Goal: Book appointment/travel/reservation

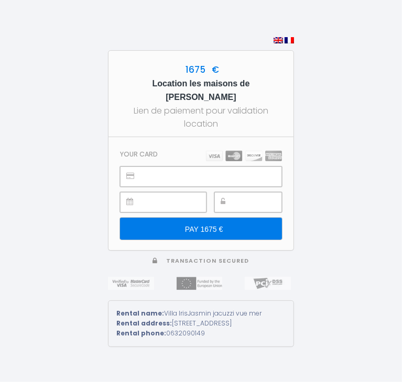
click at [21, 232] on div "1675 € Location les maisons de Mylou Lacanau Lien de paiement pour validation l…" at bounding box center [201, 191] width 402 height 382
click at [86, 217] on div "1675 € Location les maisons de Mylou Lacanau Lien de paiement pour validation l…" at bounding box center [201, 191] width 402 height 382
click at [56, 99] on div "1675 € Location les maisons de Mylou Lacanau Lien de paiement pour validation l…" at bounding box center [201, 191] width 402 height 382
drag, startPoint x: 160, startPoint y: 86, endPoint x: 276, endPoint y: 85, distance: 116.2
click at [276, 85] on h5 "Location les maisons de [PERSON_NAME]" at bounding box center [201, 90] width 166 height 27
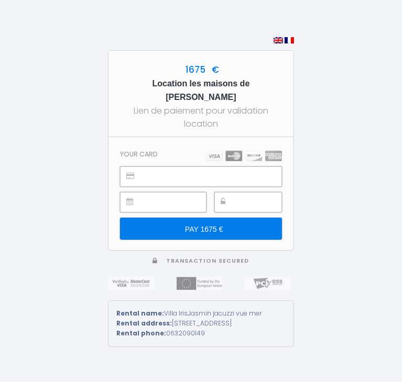
copy h5 "les maisons de [PERSON_NAME]"
click at [86, 231] on div "1675 € Location les maisons de Mylou Lacanau Lien de paiement pour validation l…" at bounding box center [201, 191] width 402 height 382
click at [164, 309] on div "Rental name: Villa IrisJasmin jacuzzi vue mer" at bounding box center [200, 314] width 169 height 10
click at [161, 87] on h5 "Location les maisons de [PERSON_NAME]" at bounding box center [201, 90] width 166 height 27
drag, startPoint x: 161, startPoint y: 83, endPoint x: 276, endPoint y: 85, distance: 115.2
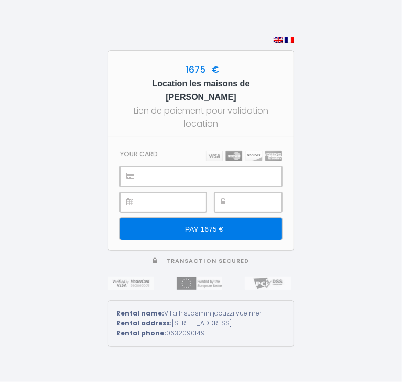
click at [276, 85] on h5 "Location les maisons de [PERSON_NAME]" at bounding box center [201, 90] width 166 height 27
copy h5 "les maisons de [PERSON_NAME]"
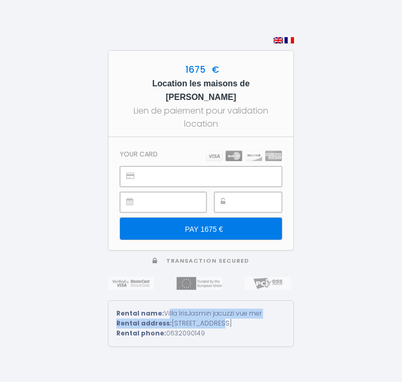
drag, startPoint x: 163, startPoint y: 303, endPoint x: 208, endPoint y: 307, distance: 45.2
click at [208, 307] on div "Rental name: [GEOGRAPHIC_DATA] jacuzzi vue mer Rental address: [STREET_ADDRESS]…" at bounding box center [201, 323] width 186 height 47
drag, startPoint x: 163, startPoint y: 303, endPoint x: 272, endPoint y: 313, distance: 109.9
click at [272, 313] on div "Rental name: [GEOGRAPHIC_DATA] jacuzzi vue mer Rental address: [STREET_ADDRESS]…" at bounding box center [201, 323] width 186 height 47
copy div "Villa IrisJasmin jacuzzi vue mer Rental address: [STREET_ADDRESS]"
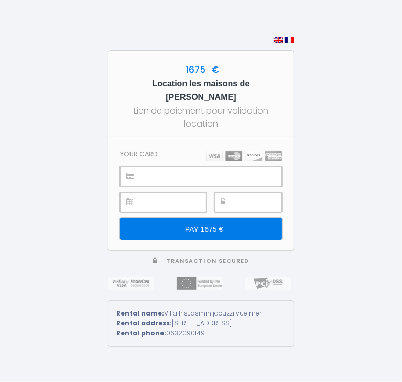
click at [38, 185] on div "1675 € Location les maisons de Mylou Lacanau Lien de paiement pour validation l…" at bounding box center [201, 191] width 402 height 382
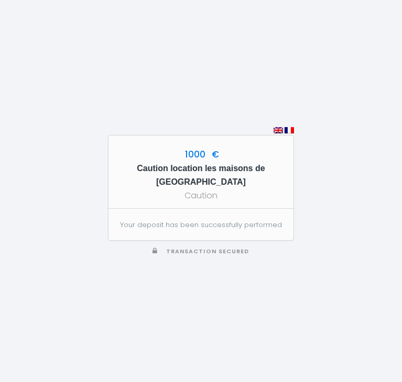
click at [252, 194] on div "Caution" at bounding box center [201, 195] width 166 height 13
click at [220, 220] on p "Your deposit has been successfully performed" at bounding box center [201, 225] width 162 height 10
click at [345, 126] on div "1000 € Caution location les maisons de Mylou Caution Your deposit has been succ…" at bounding box center [201, 191] width 402 height 382
click at [335, 213] on div "1000 € Caution location les maisons de Mylou Caution Your deposit has been succ…" at bounding box center [201, 191] width 402 height 382
